Goal: Navigation & Orientation: Find specific page/section

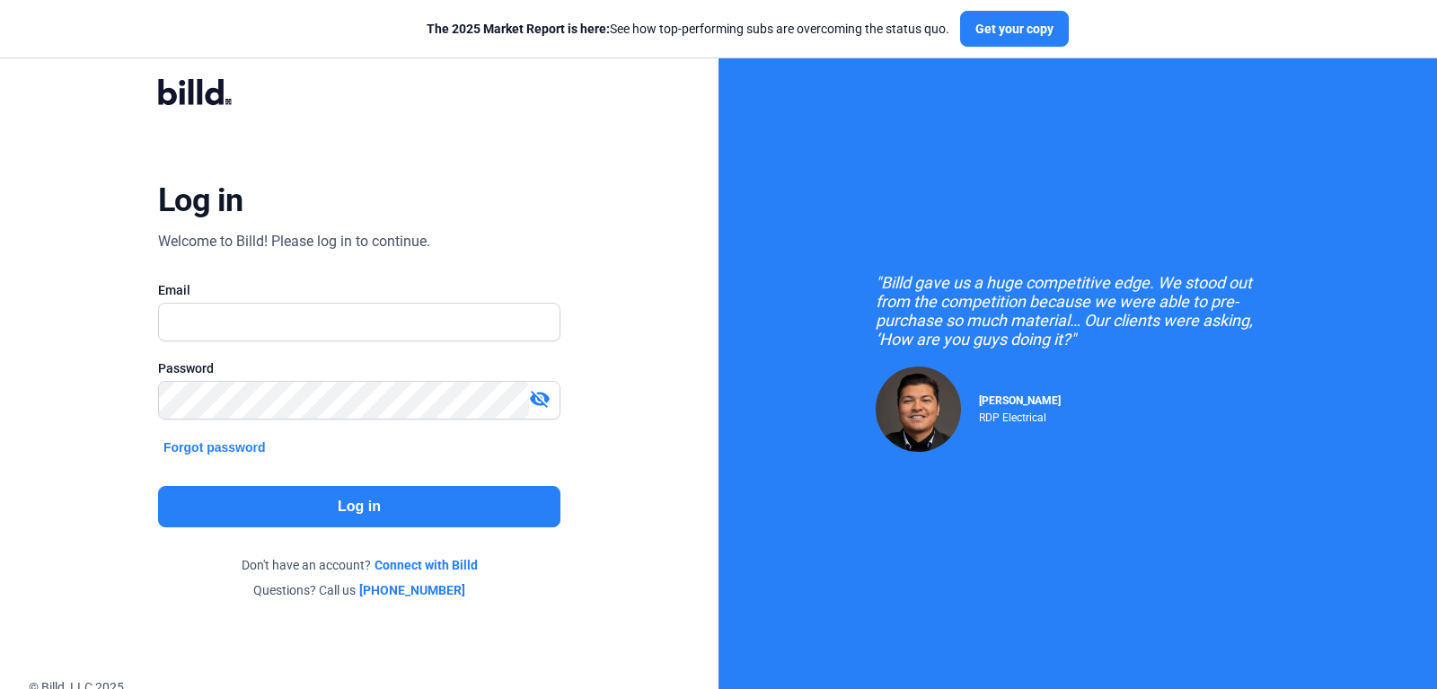
type input "[EMAIL_ADDRESS][DOMAIN_NAME]"
click at [375, 497] on button "Log in" at bounding box center [359, 506] width 402 height 41
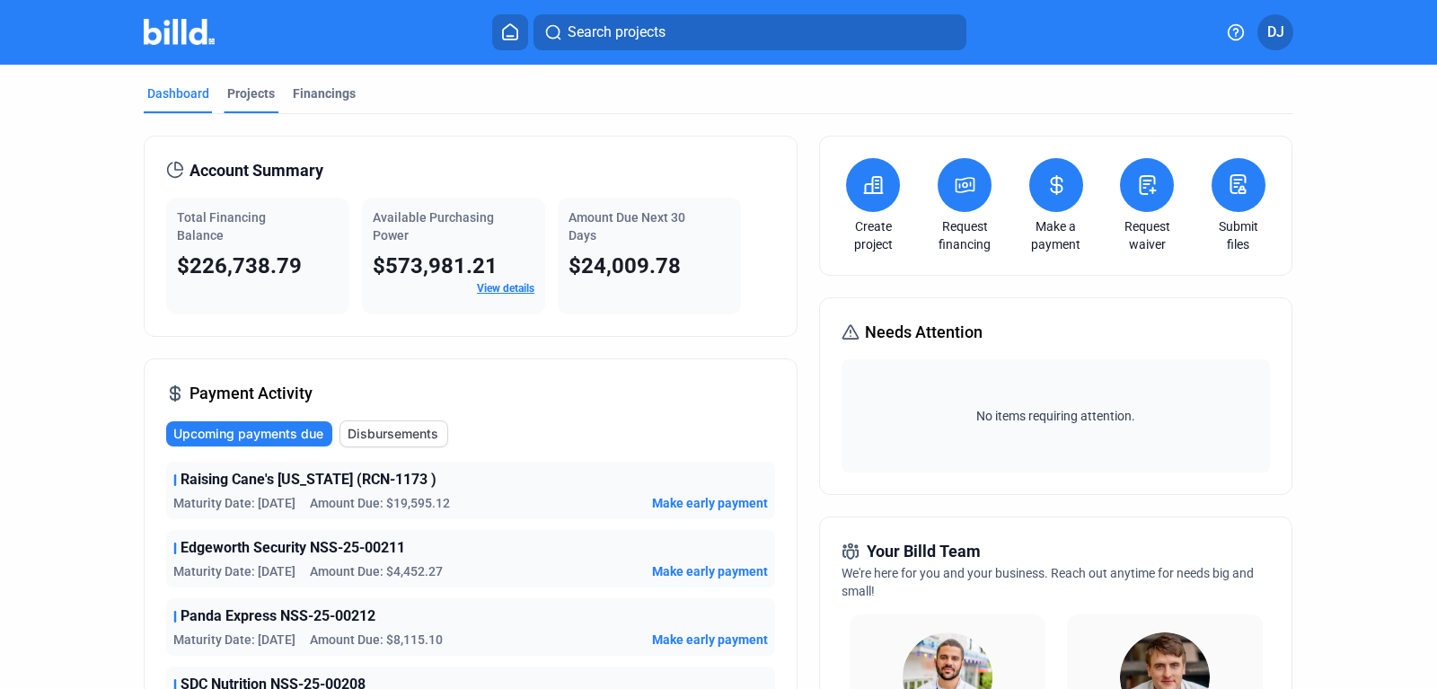
click at [251, 100] on div "Projects" at bounding box center [251, 93] width 48 height 18
